Goal: Task Accomplishment & Management: Manage account settings

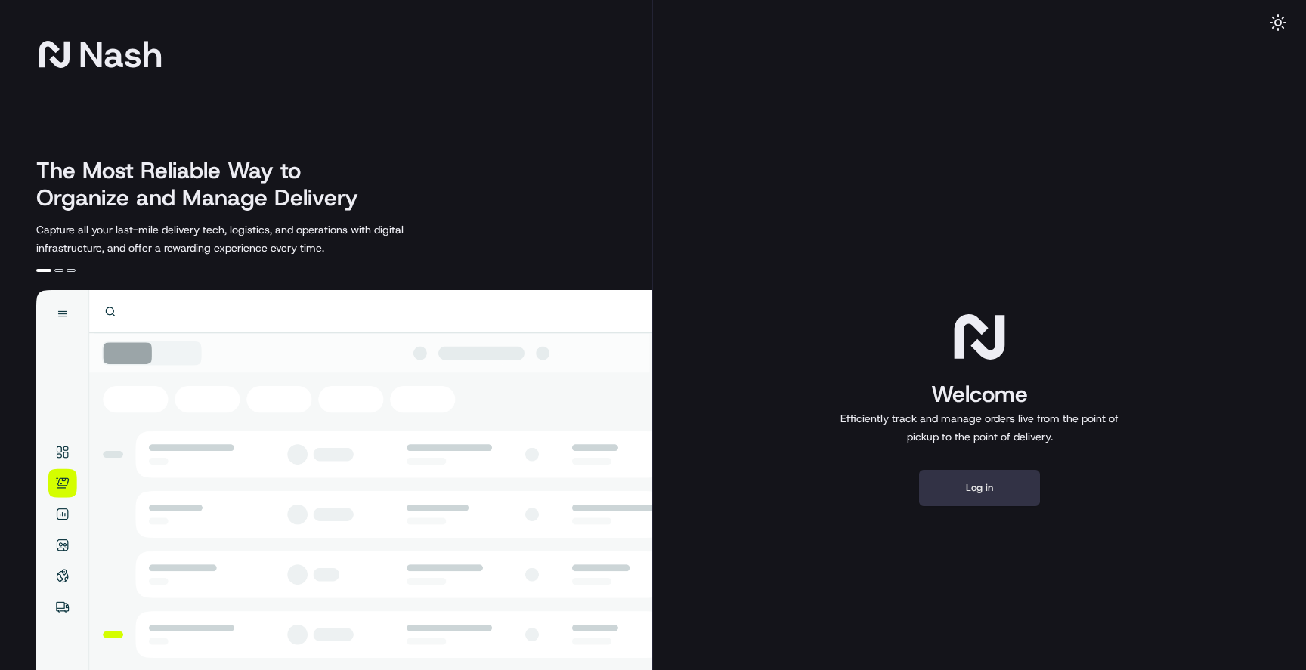
click at [967, 489] on button "Log in" at bounding box center [979, 488] width 121 height 36
